Goal: Task Accomplishment & Management: Manage account settings

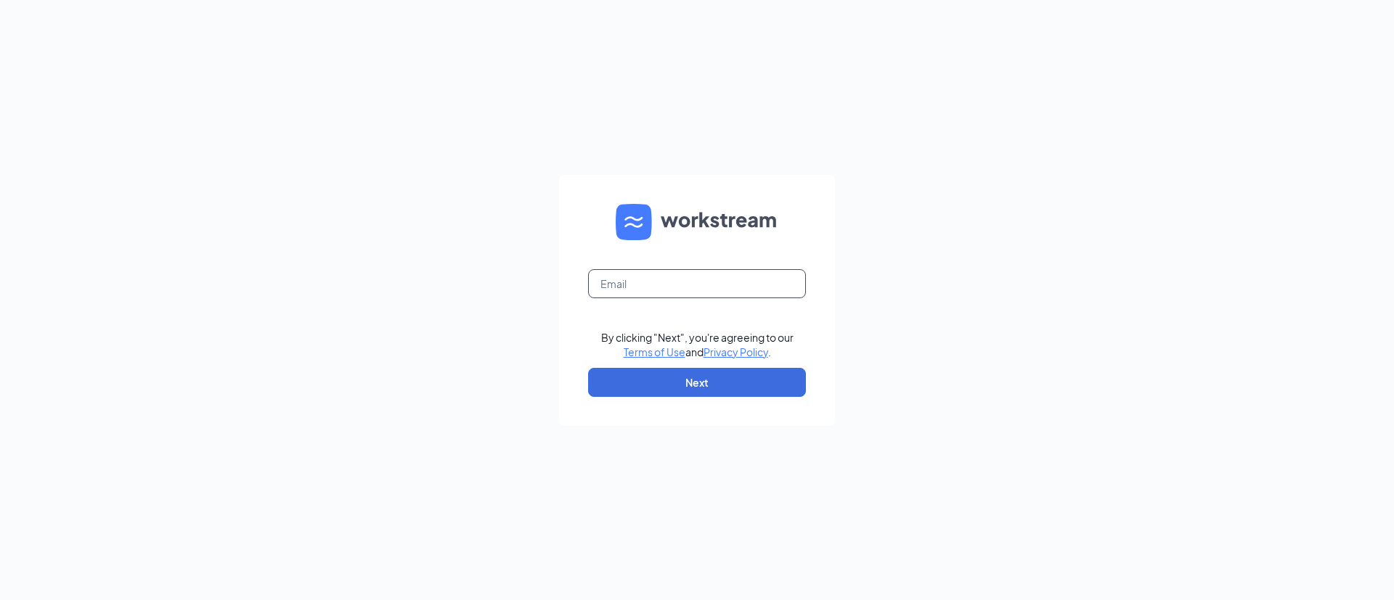
click at [674, 279] on input "text" at bounding box center [697, 283] width 218 height 29
click at [703, 292] on input "text" at bounding box center [697, 283] width 218 height 29
type input "n"
click at [692, 277] on input "text" at bounding box center [697, 283] width 218 height 29
click at [702, 285] on input "text" at bounding box center [697, 283] width 218 height 29
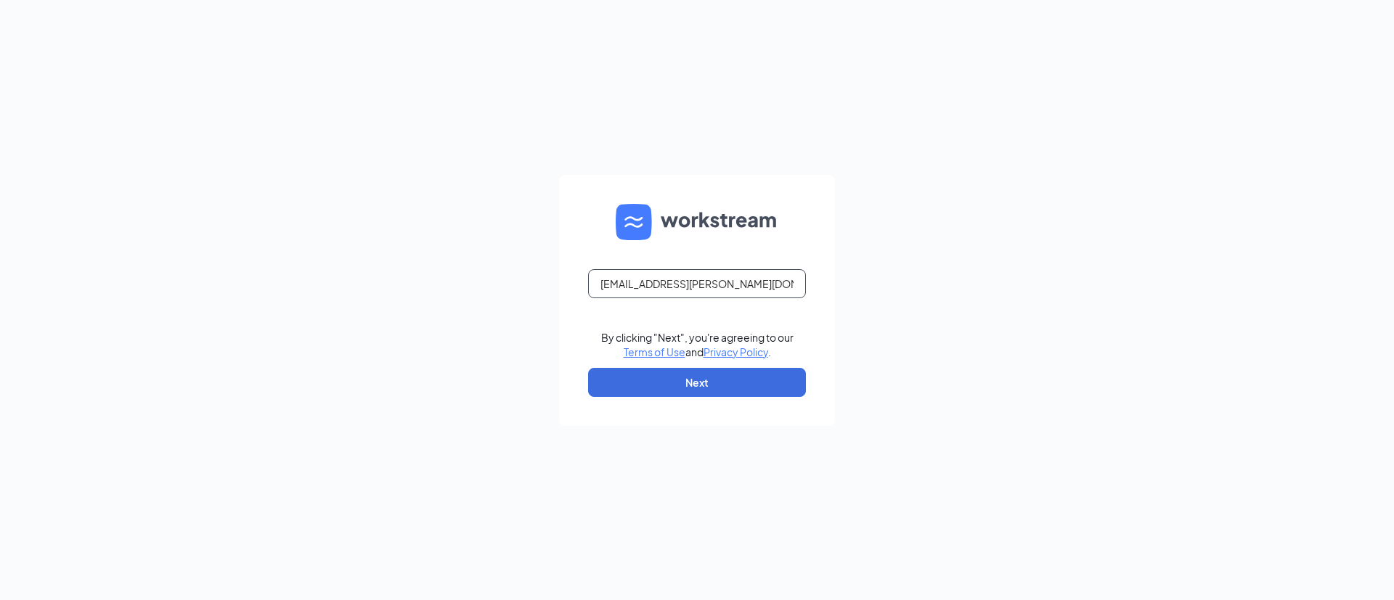
type input "[EMAIL_ADDRESS][PERSON_NAME][DOMAIN_NAME]"
click at [697, 374] on button "Next" at bounding box center [697, 382] width 218 height 29
